Goal: Task Accomplishment & Management: Use online tool/utility

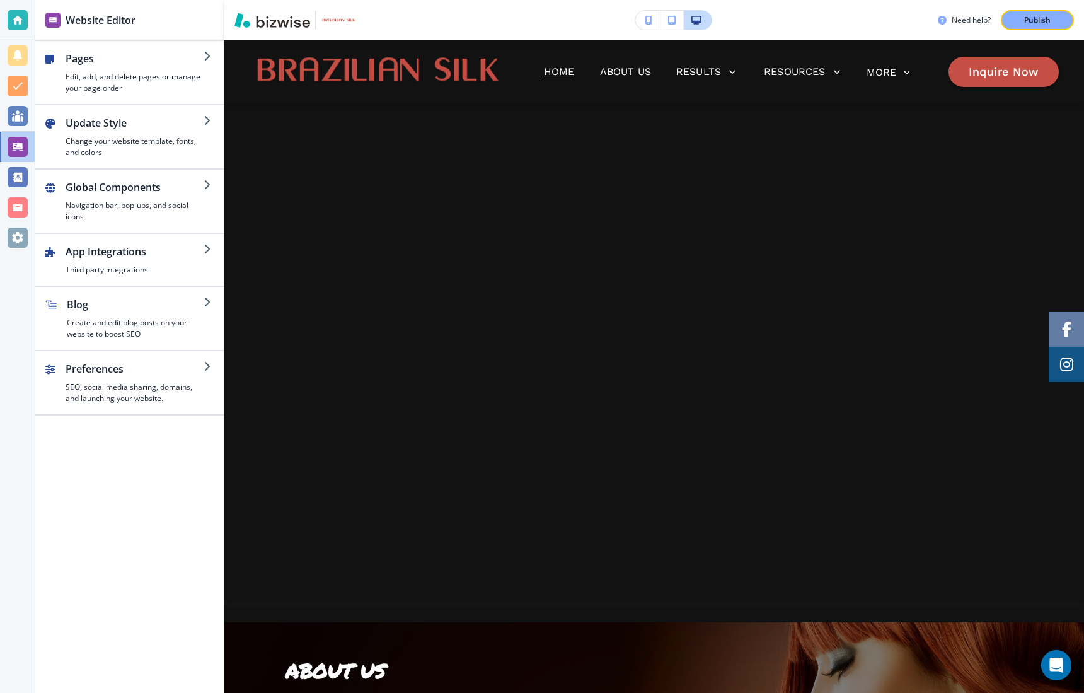
click at [644, 23] on button "button" at bounding box center [648, 20] width 25 height 19
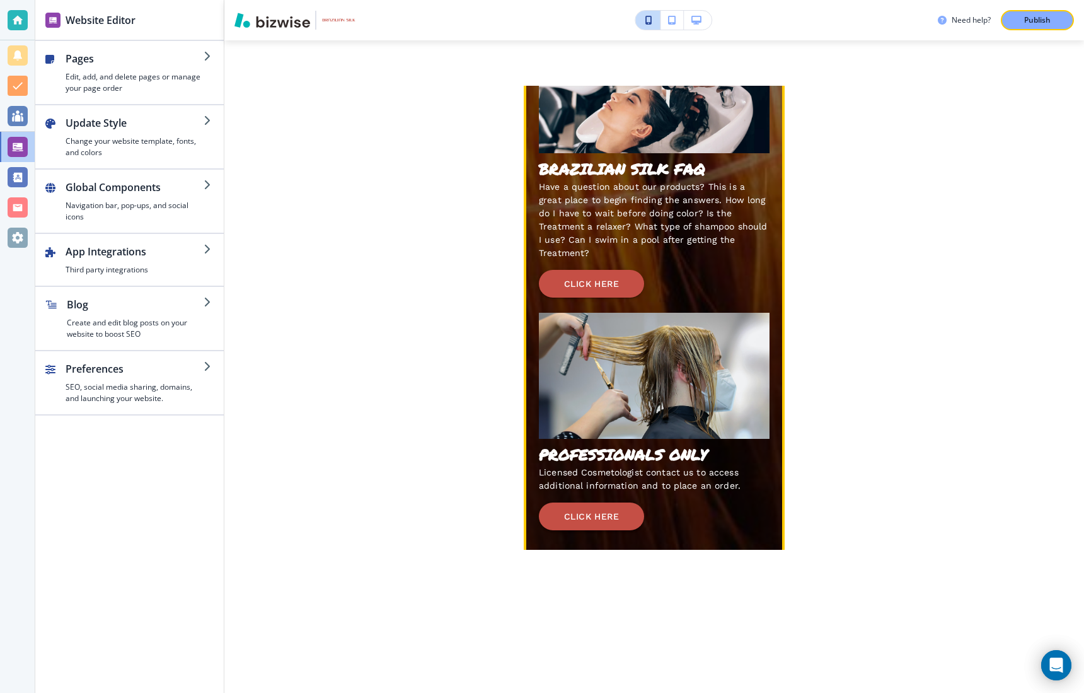
scroll to position [2291, 0]
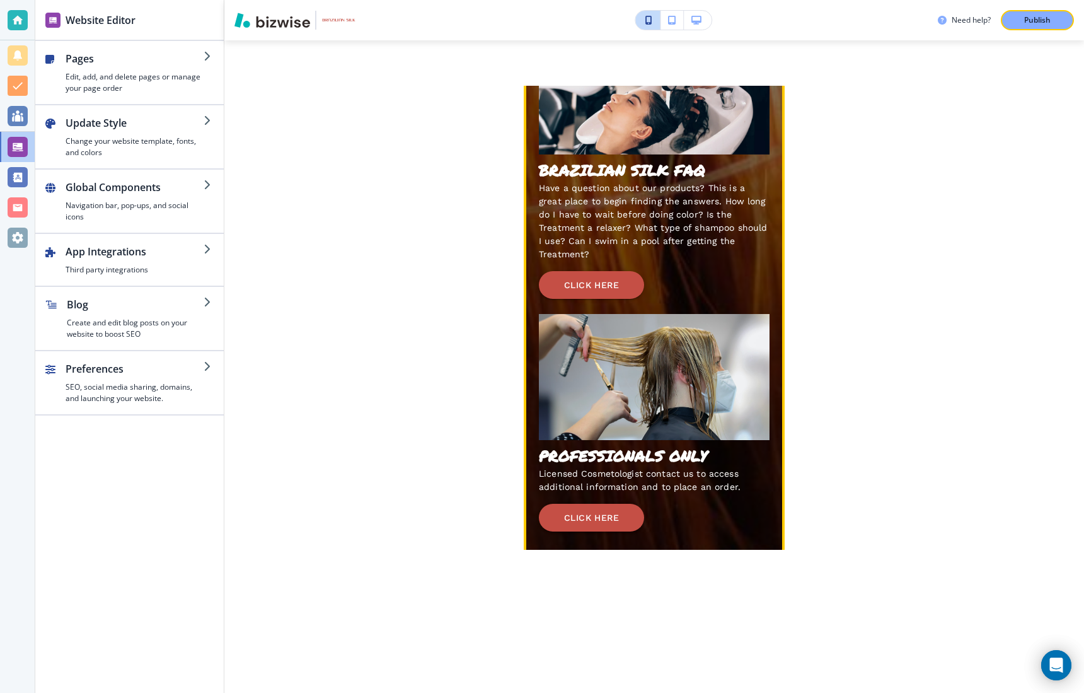
click at [574, 14] on button "CLICK HERE" at bounding box center [591, -1] width 105 height 28
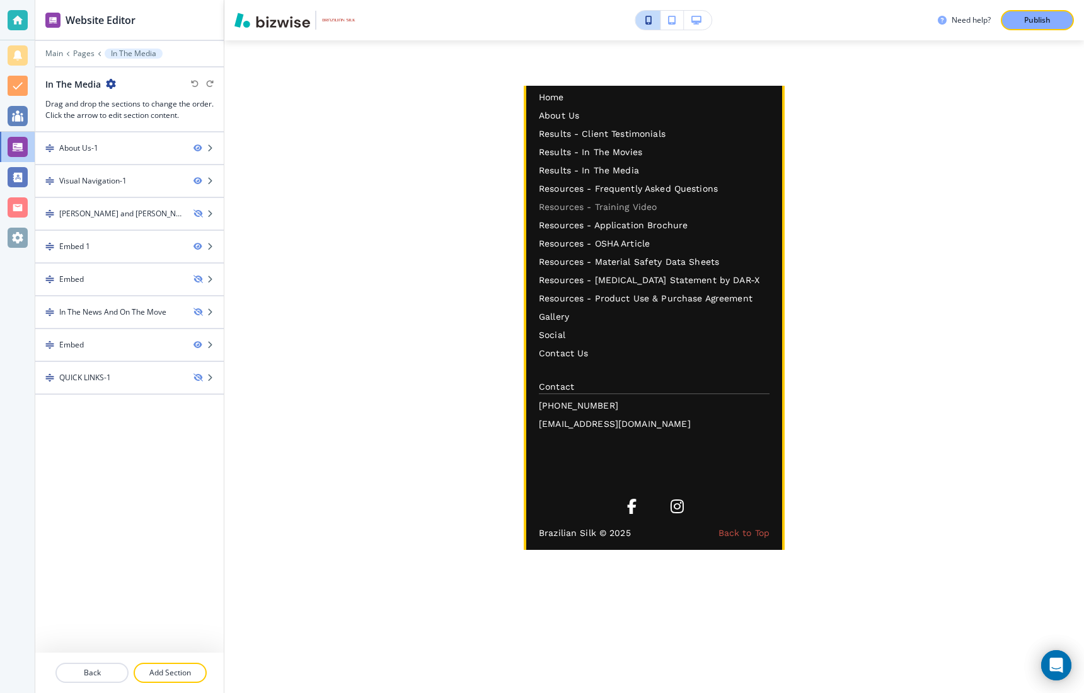
scroll to position [2033, 0]
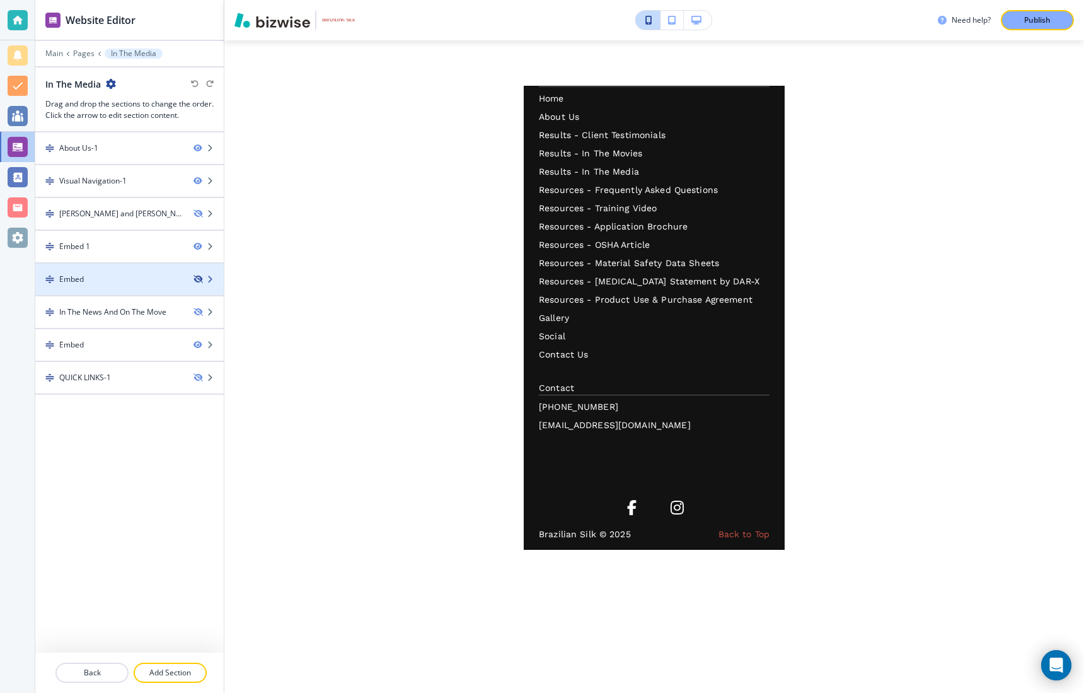
click at [199, 278] on icon "button" at bounding box center [198, 280] width 8 height 8
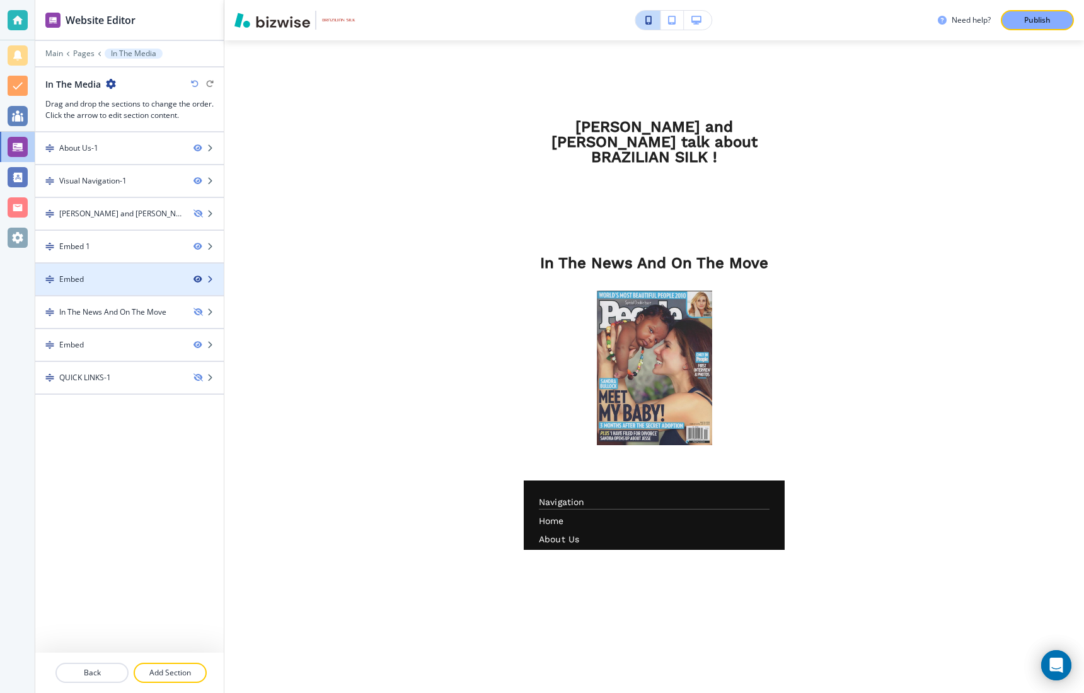
click at [199, 279] on icon "button" at bounding box center [198, 280] width 8 height 8
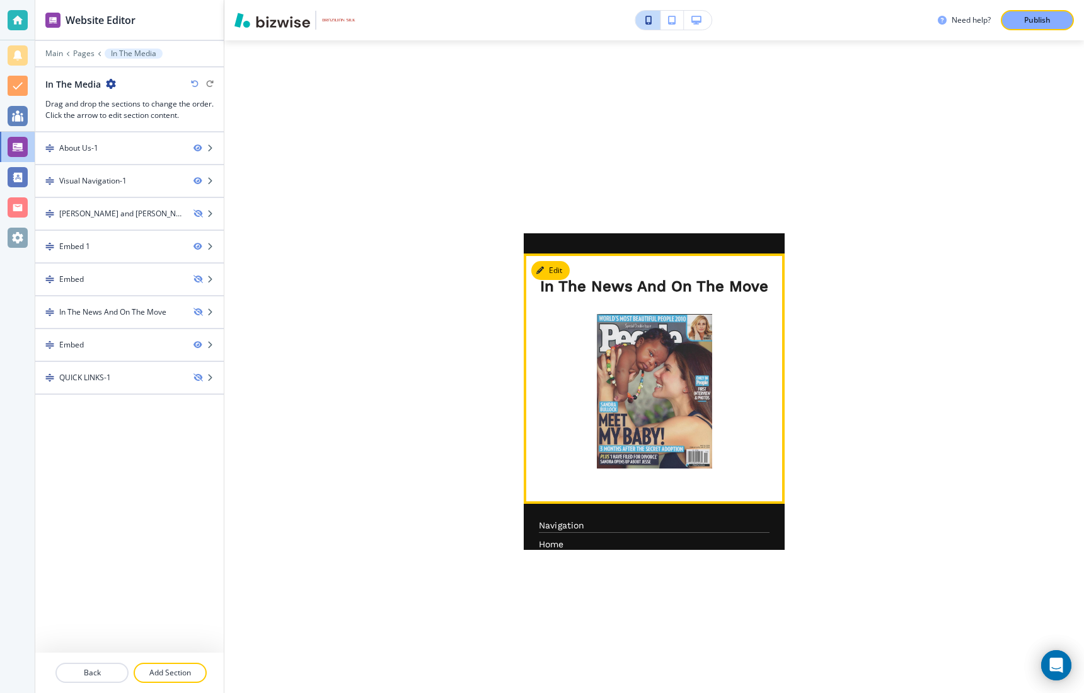
scroll to position [1586, 0]
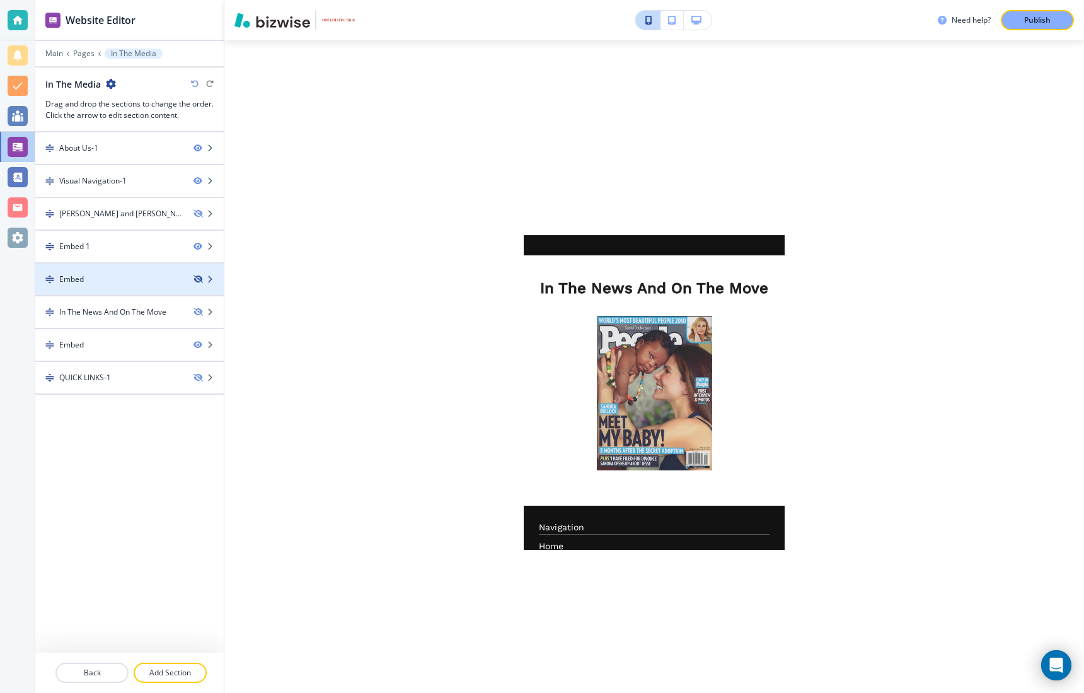
click at [199, 279] on icon "button" at bounding box center [198, 280] width 8 height 8
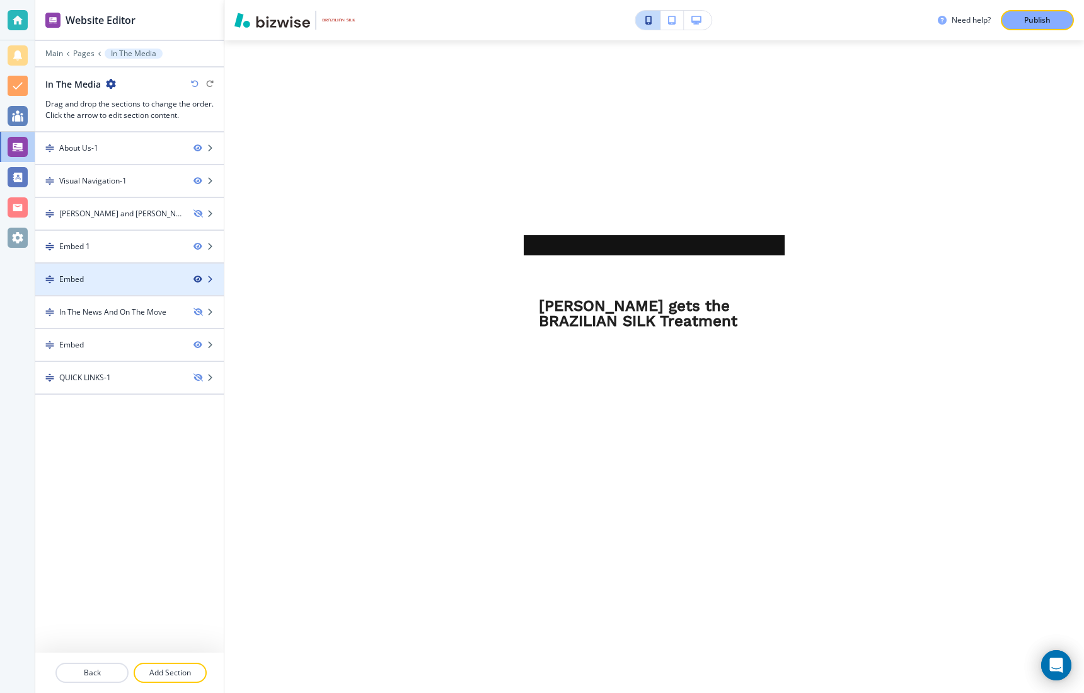
click at [199, 279] on icon "button" at bounding box center [198, 280] width 8 height 8
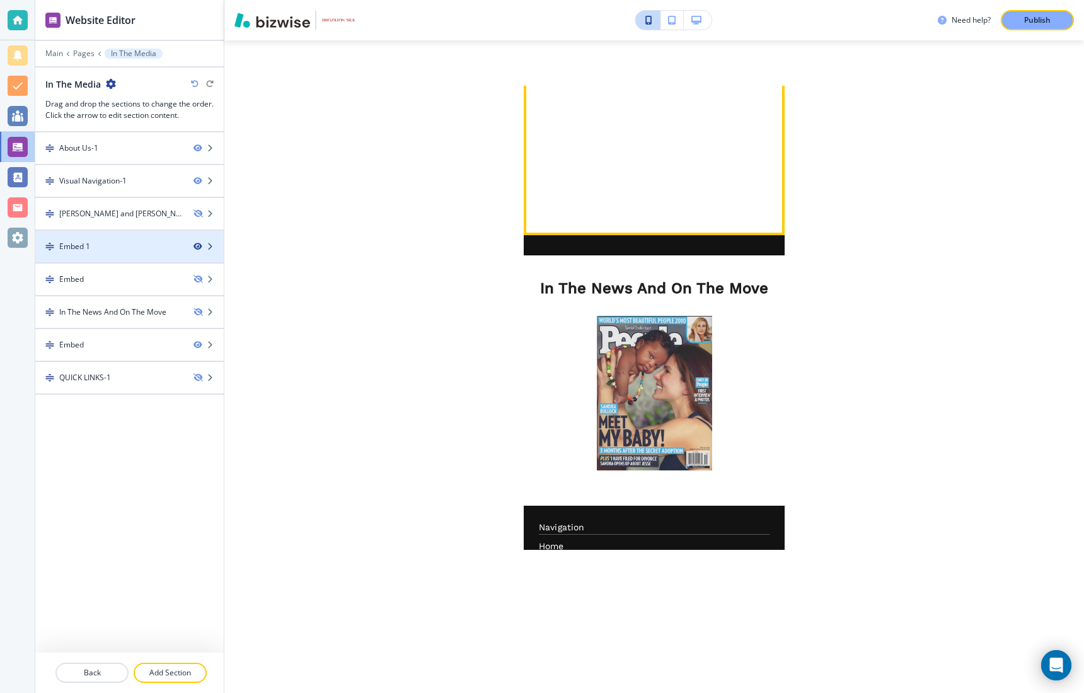
click at [195, 247] on icon "button" at bounding box center [198, 247] width 8 height 8
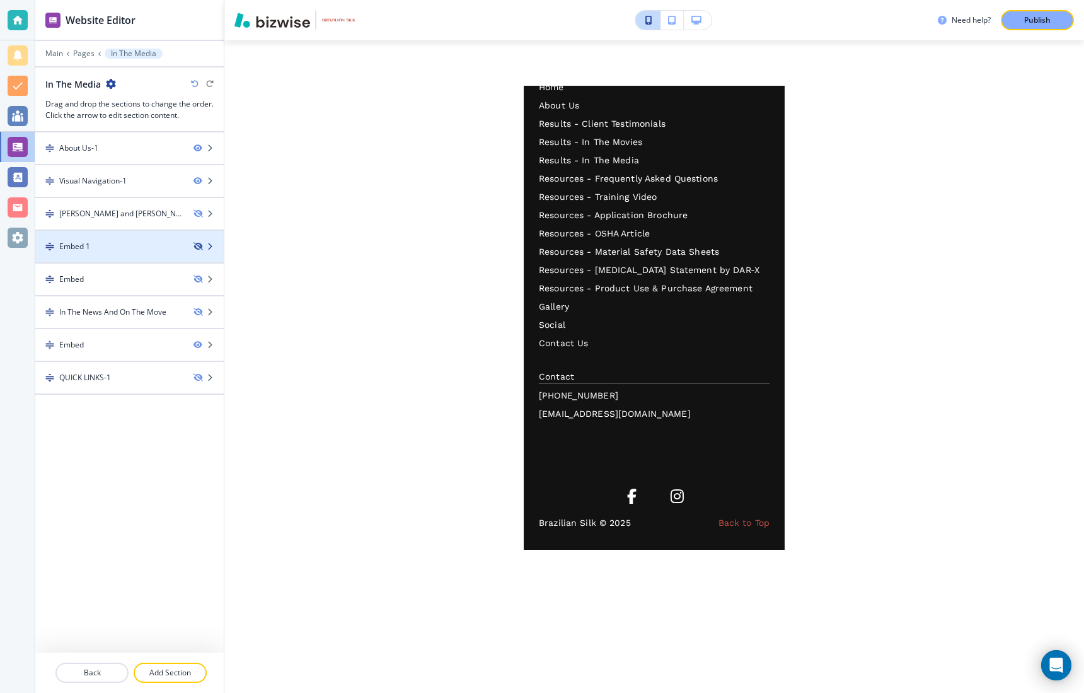
scroll to position [1352, 0]
click at [195, 247] on icon "button" at bounding box center [198, 247] width 8 height 8
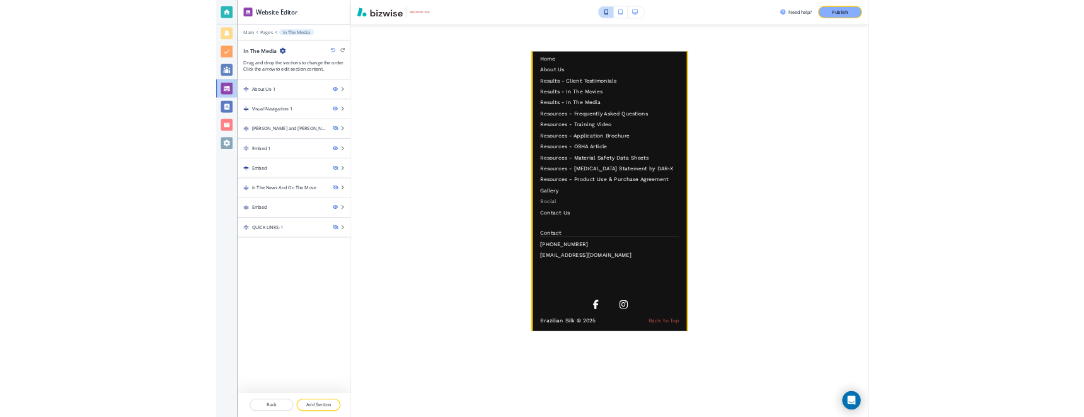
scroll to position [2033, 0]
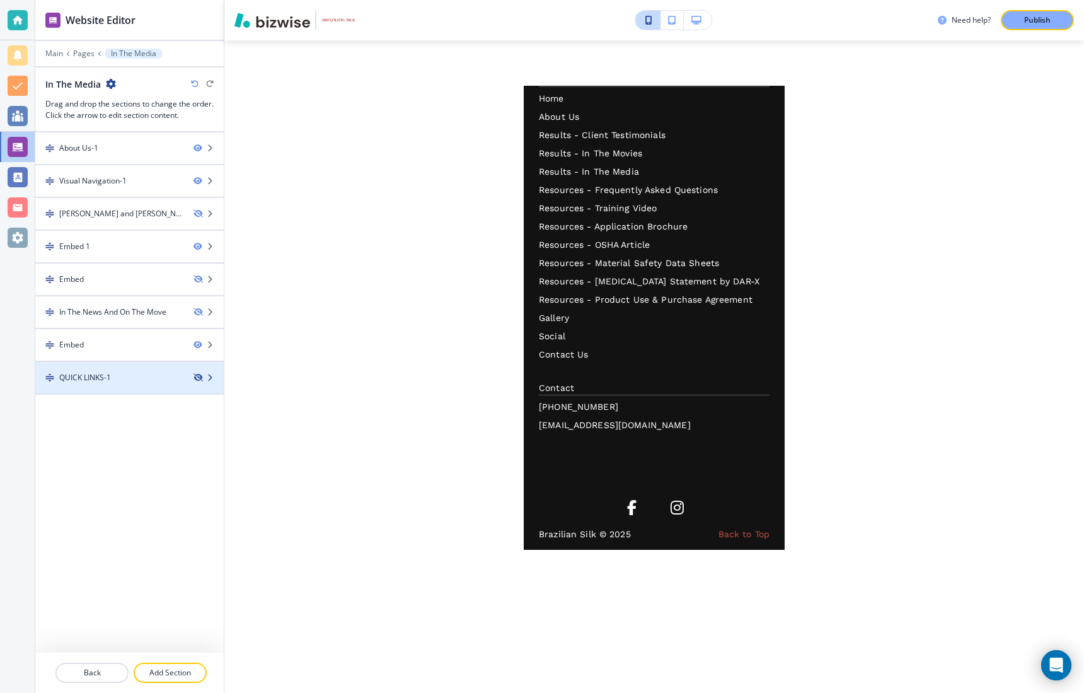
click at [199, 379] on icon "button" at bounding box center [198, 378] width 8 height 8
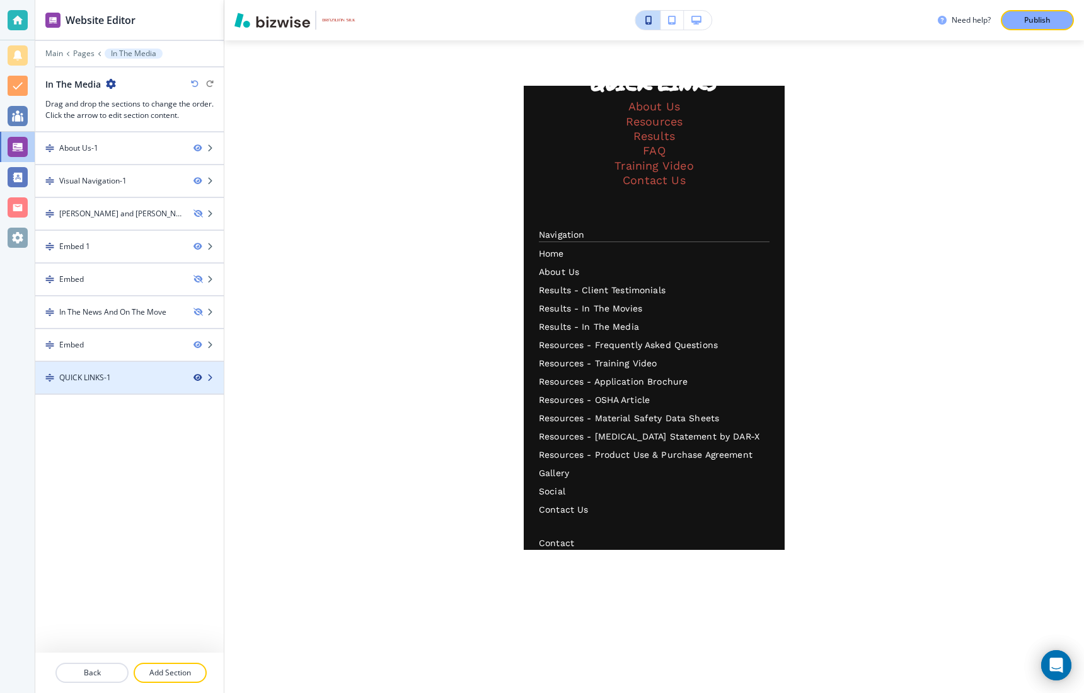
click at [199, 379] on icon "button" at bounding box center [198, 378] width 8 height 8
